Goal: Task Accomplishment & Management: Use online tool/utility

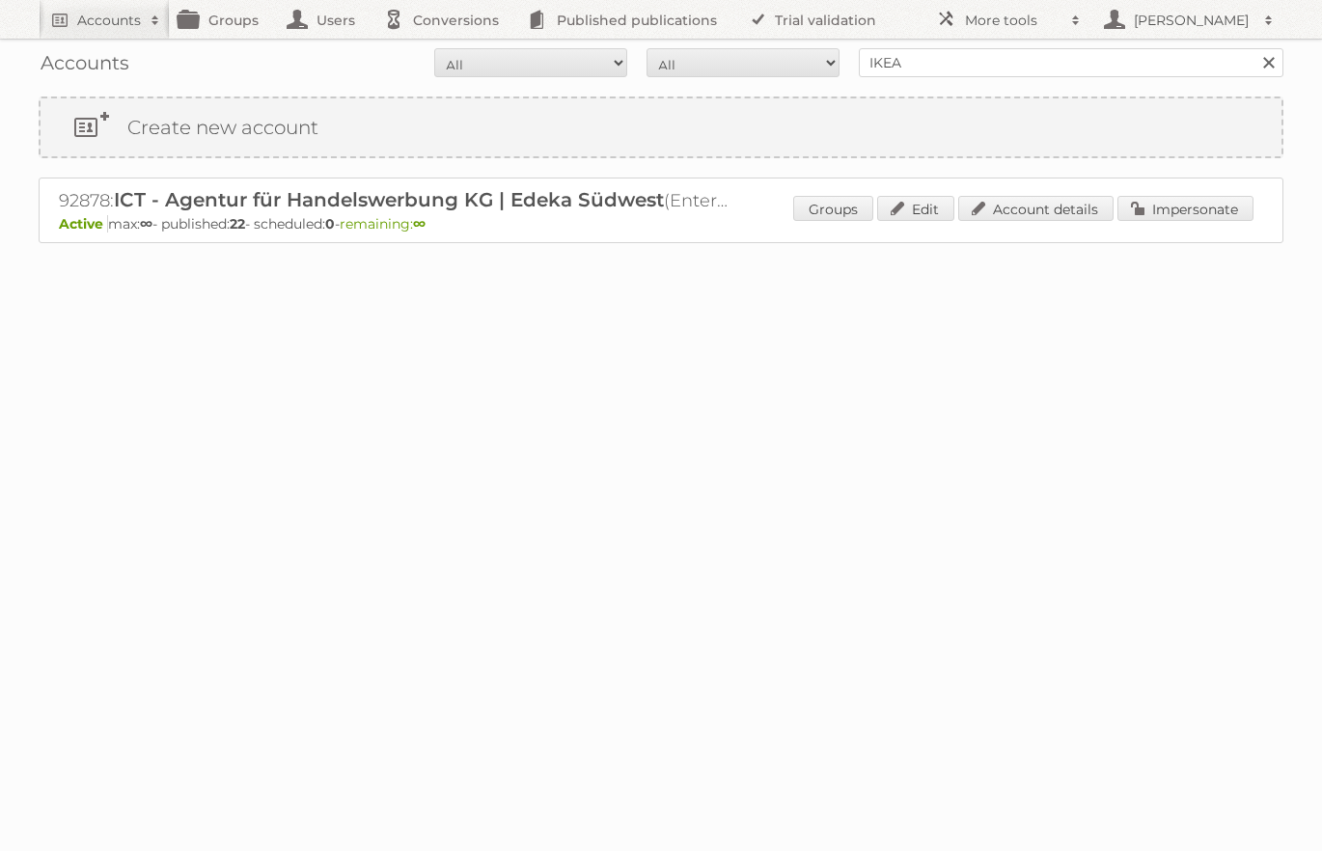
type input "IKEA"
click at [1253, 48] on input "Search" at bounding box center [1267, 62] width 29 height 29
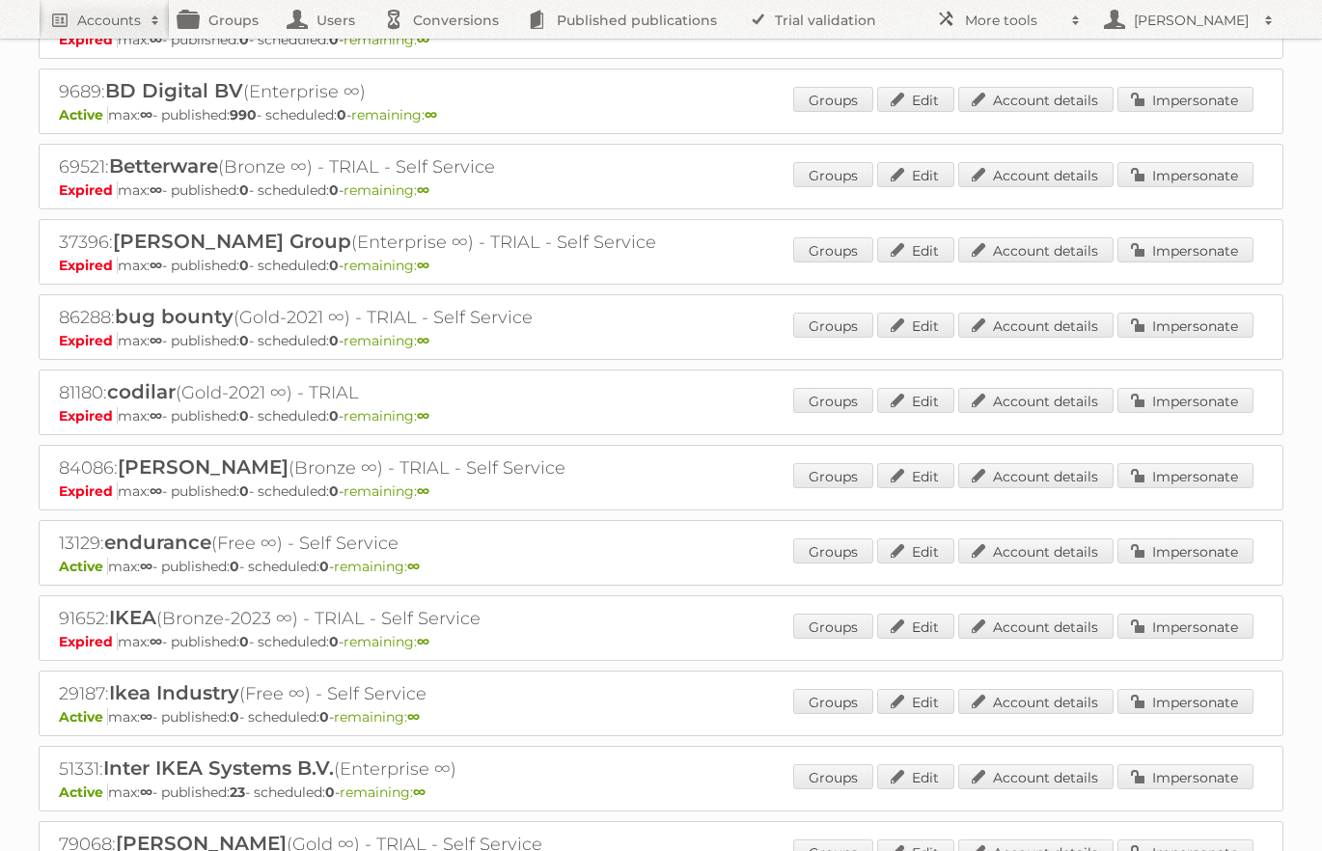
scroll to position [237, 0]
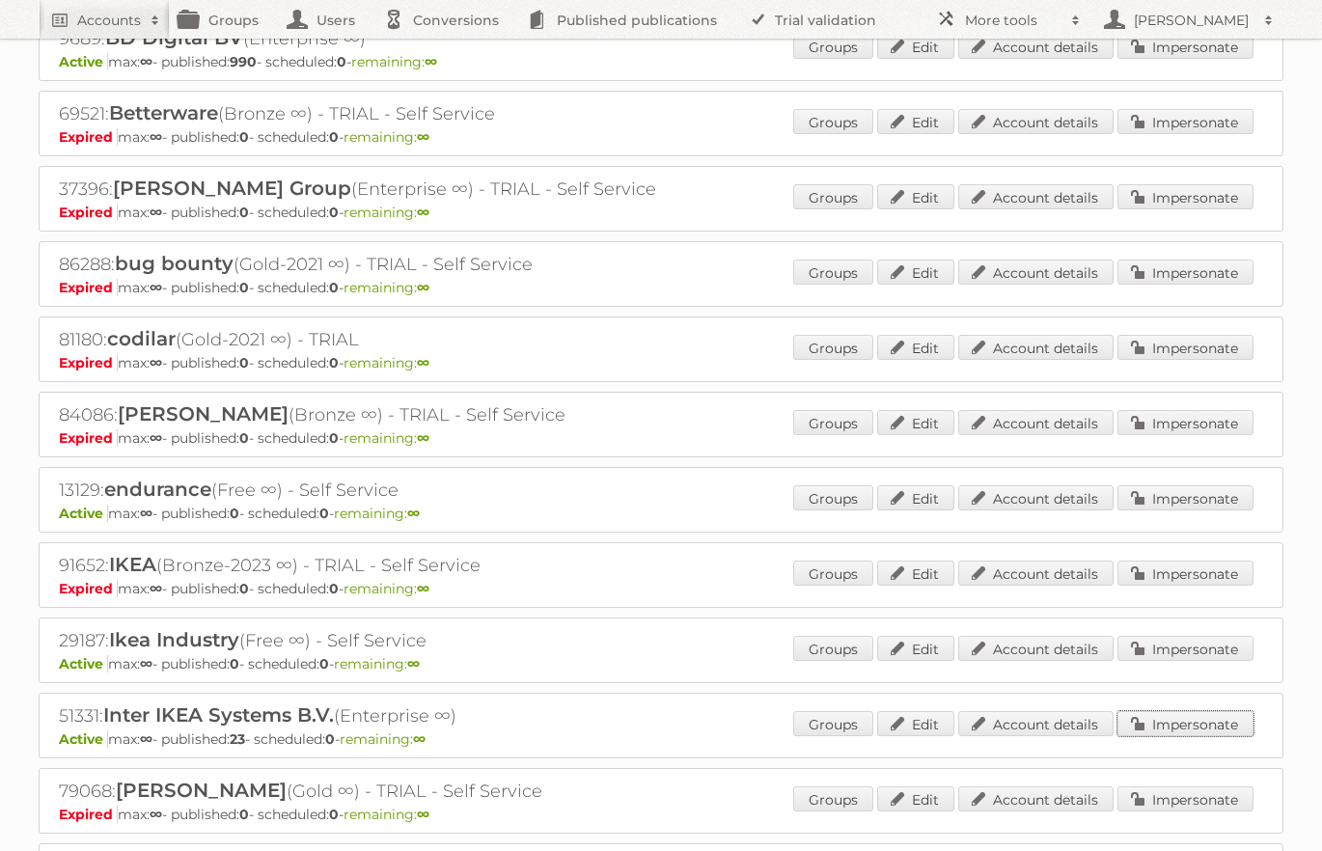
click at [1156, 711] on link "Impersonate" at bounding box center [1185, 723] width 136 height 25
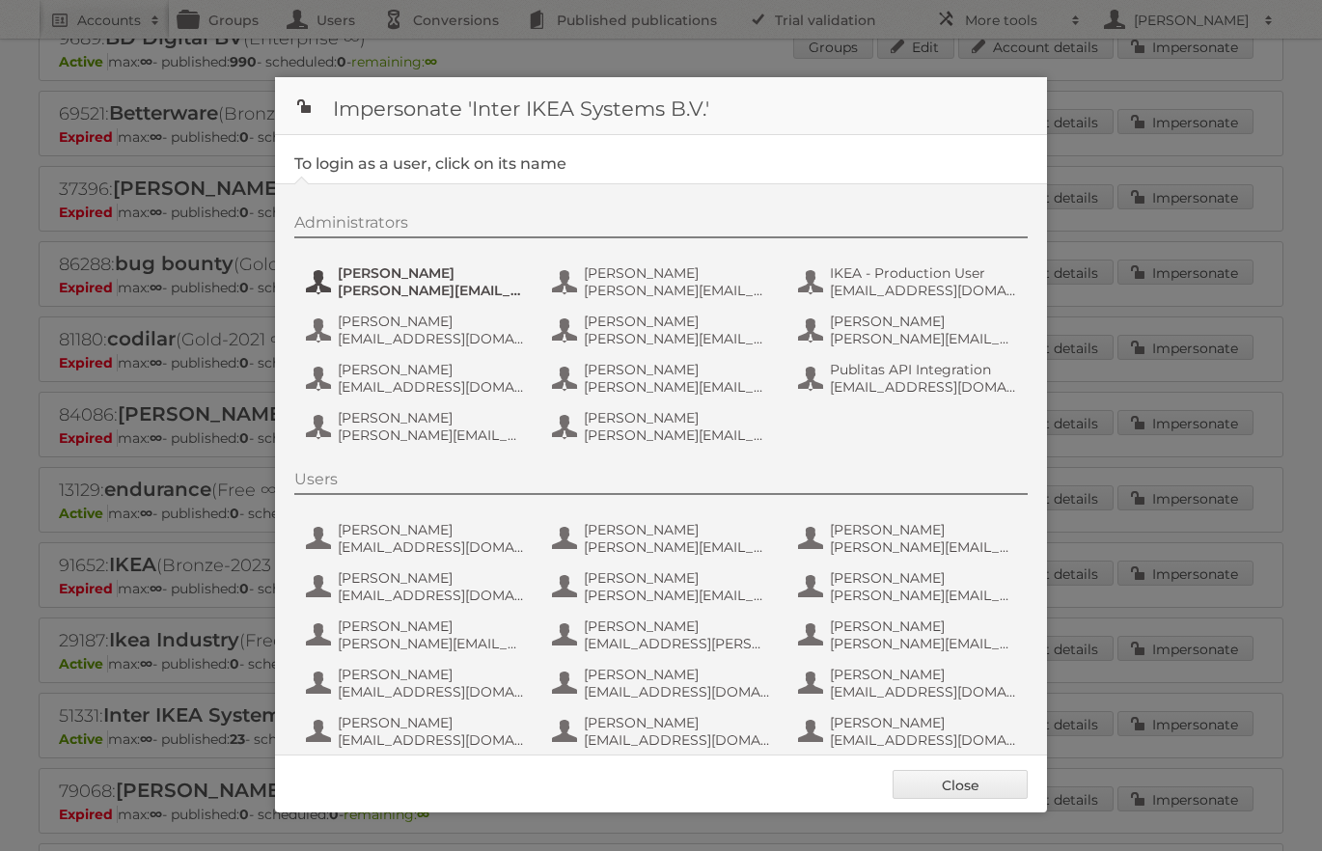
click at [477, 288] on span "[PERSON_NAME][EMAIL_ADDRESS][DOMAIN_NAME]" at bounding box center [431, 290] width 187 height 17
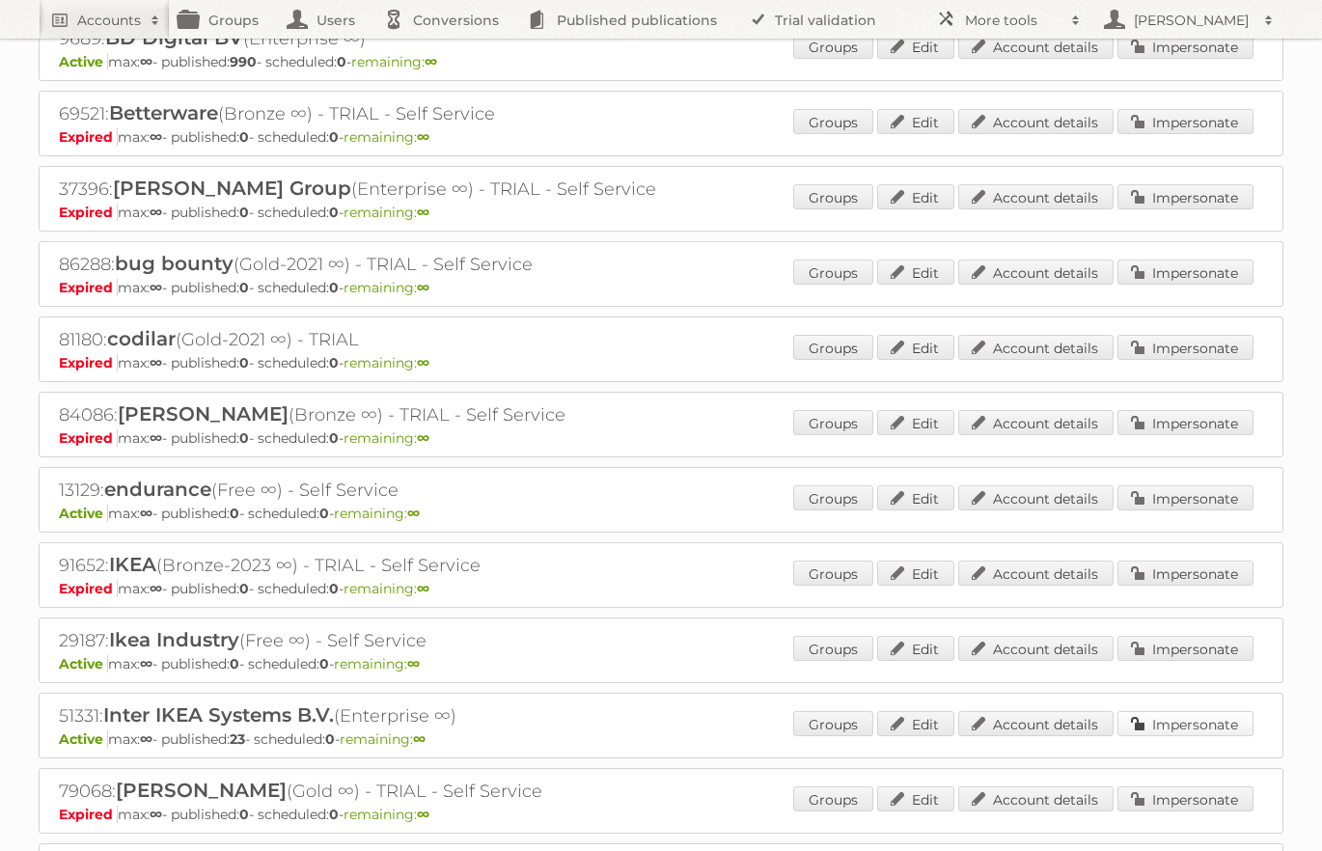
click at [1159, 711] on link "Impersonate" at bounding box center [1185, 723] width 136 height 25
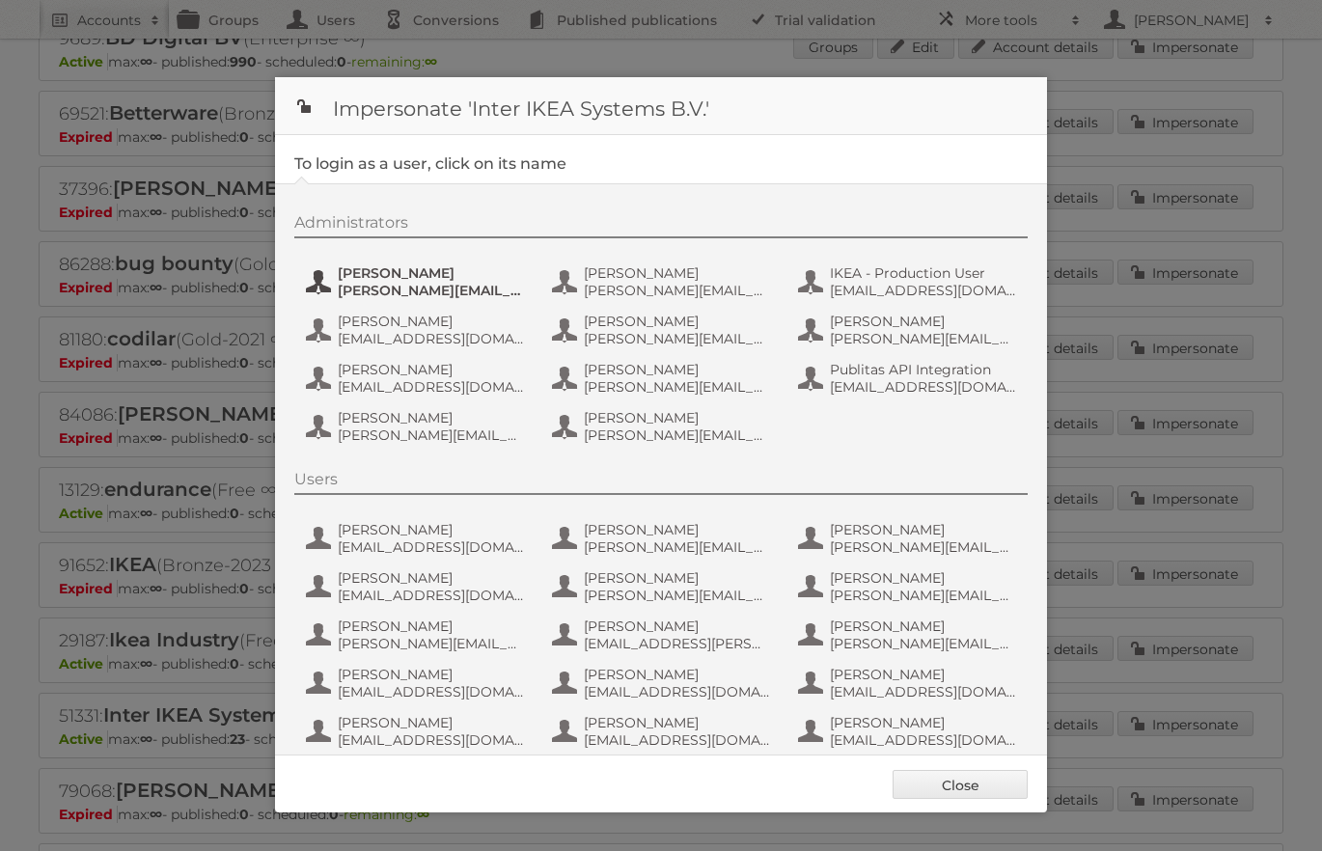
click at [476, 286] on span "[PERSON_NAME][EMAIL_ADDRESS][DOMAIN_NAME]" at bounding box center [431, 290] width 187 height 17
